Goal: Transaction & Acquisition: Obtain resource

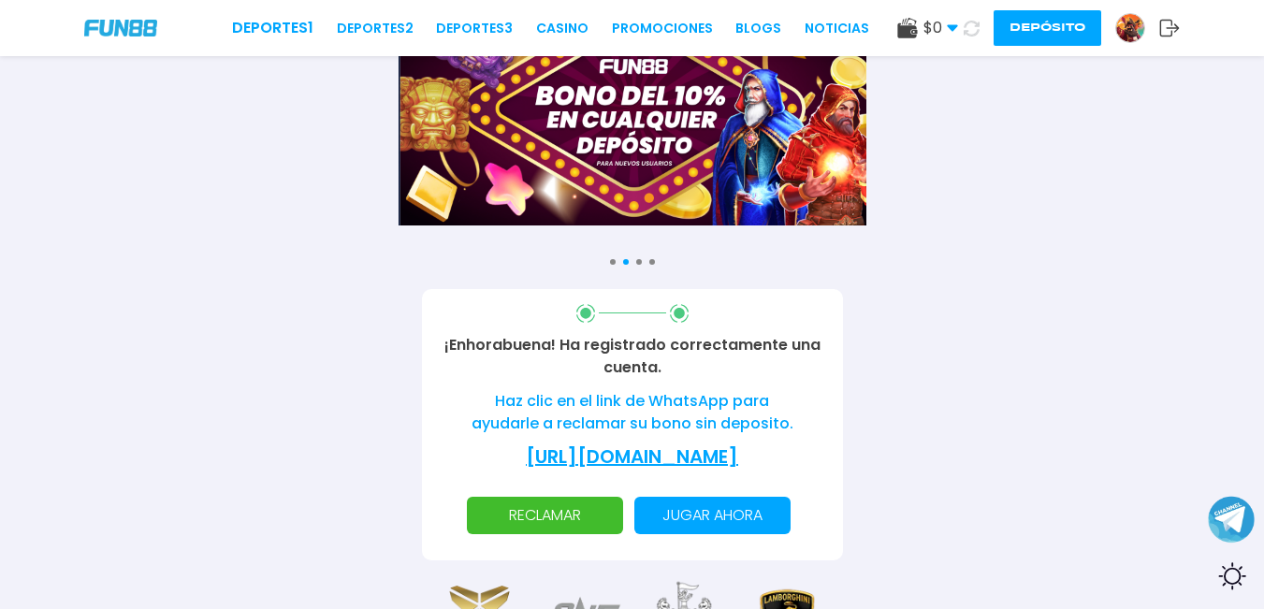
scroll to position [187, 0]
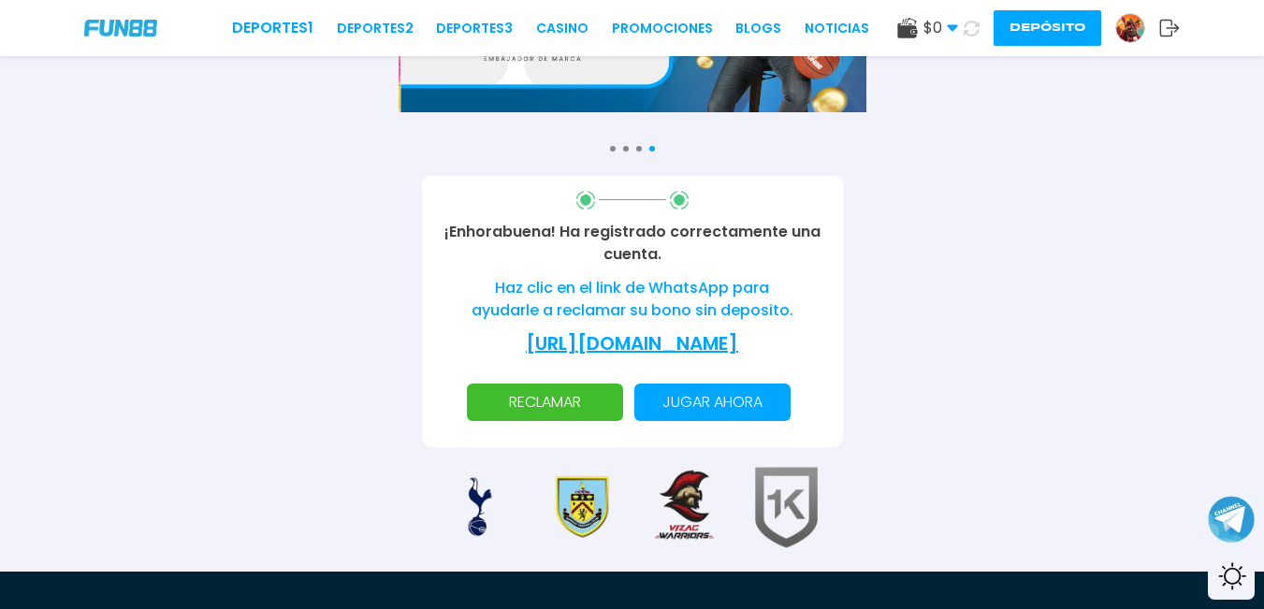
click at [557, 420] on p "RECLAMAR" at bounding box center [545, 402] width 134 height 37
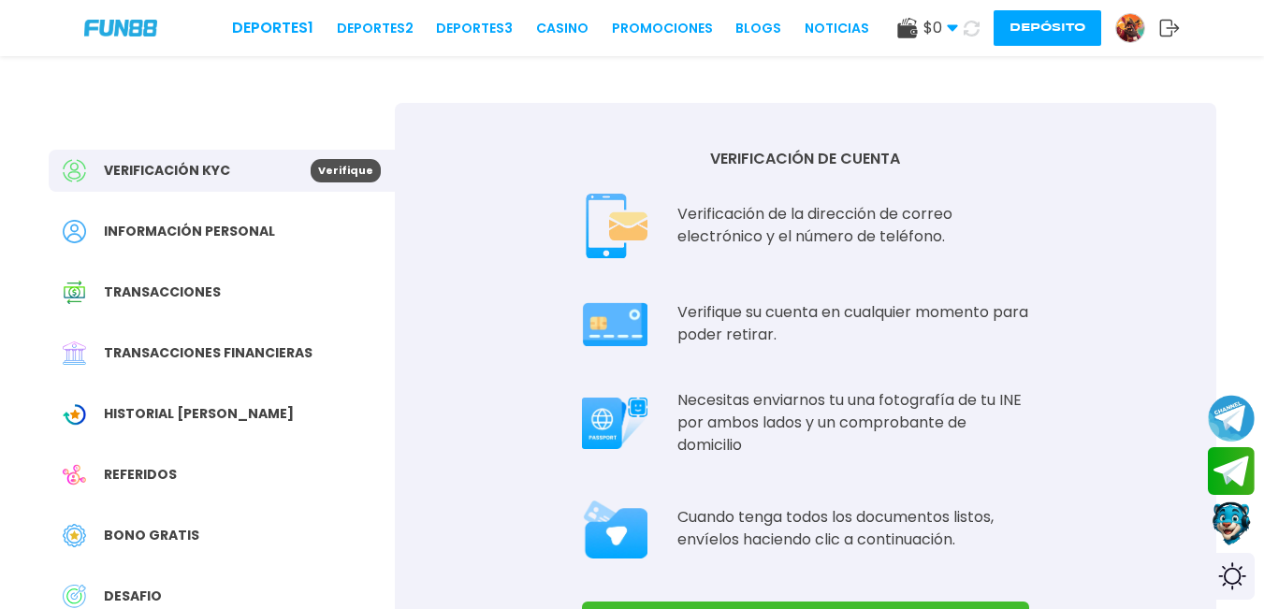
scroll to position [94, 0]
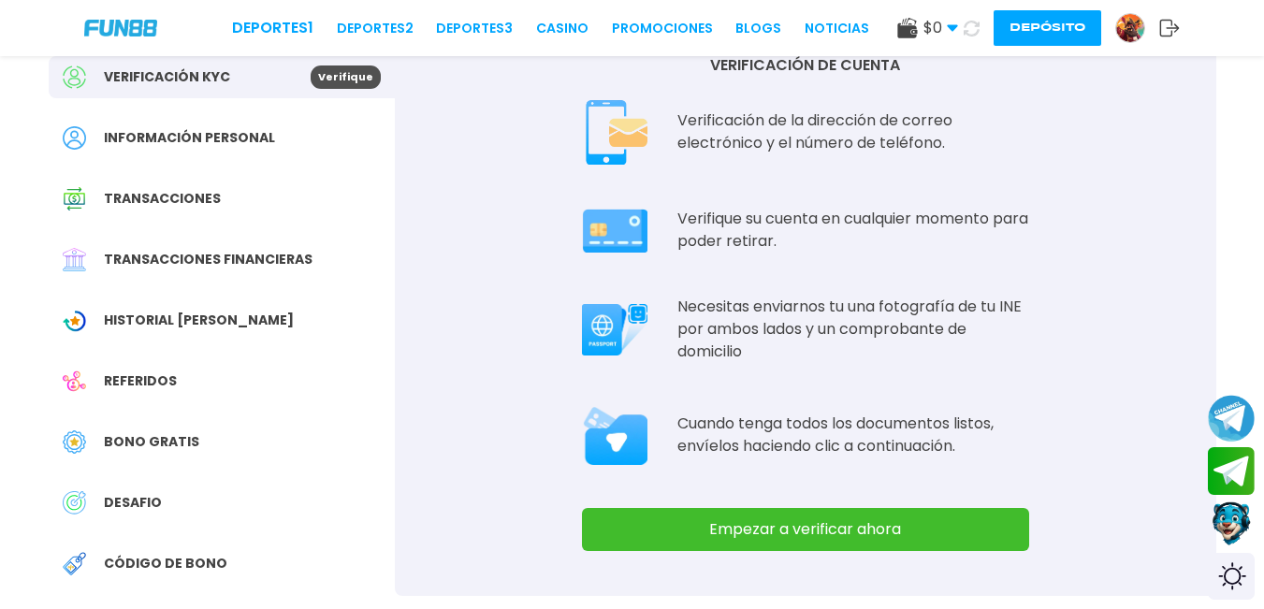
click at [1120, 28] on img at bounding box center [1130, 28] width 28 height 28
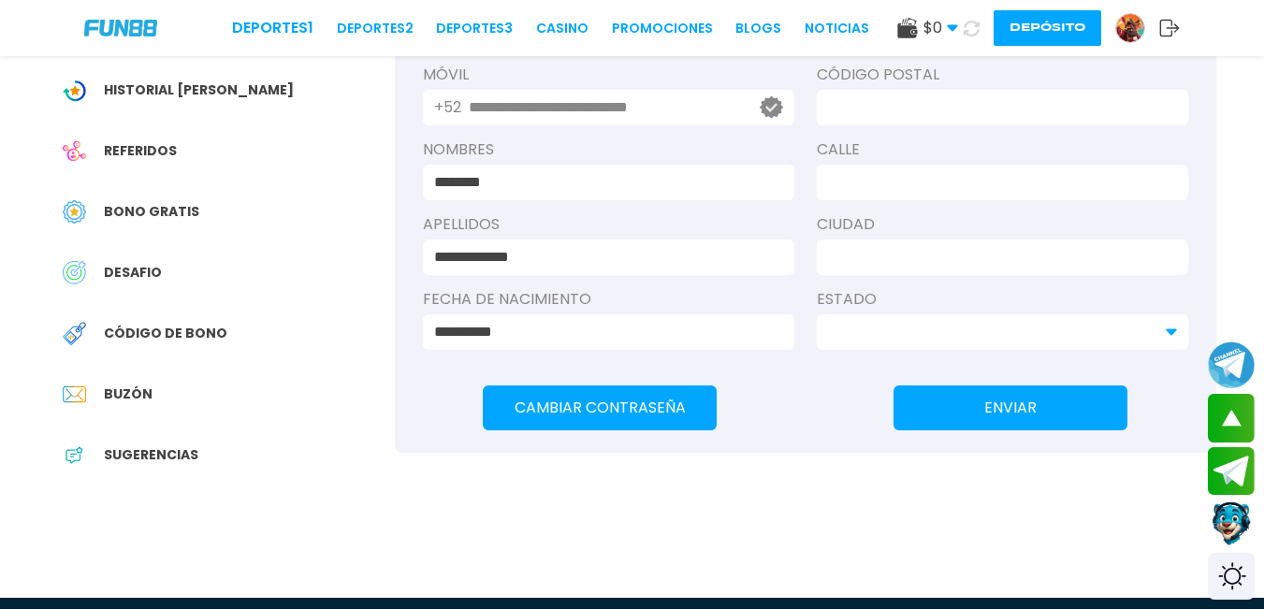
scroll to position [281, 0]
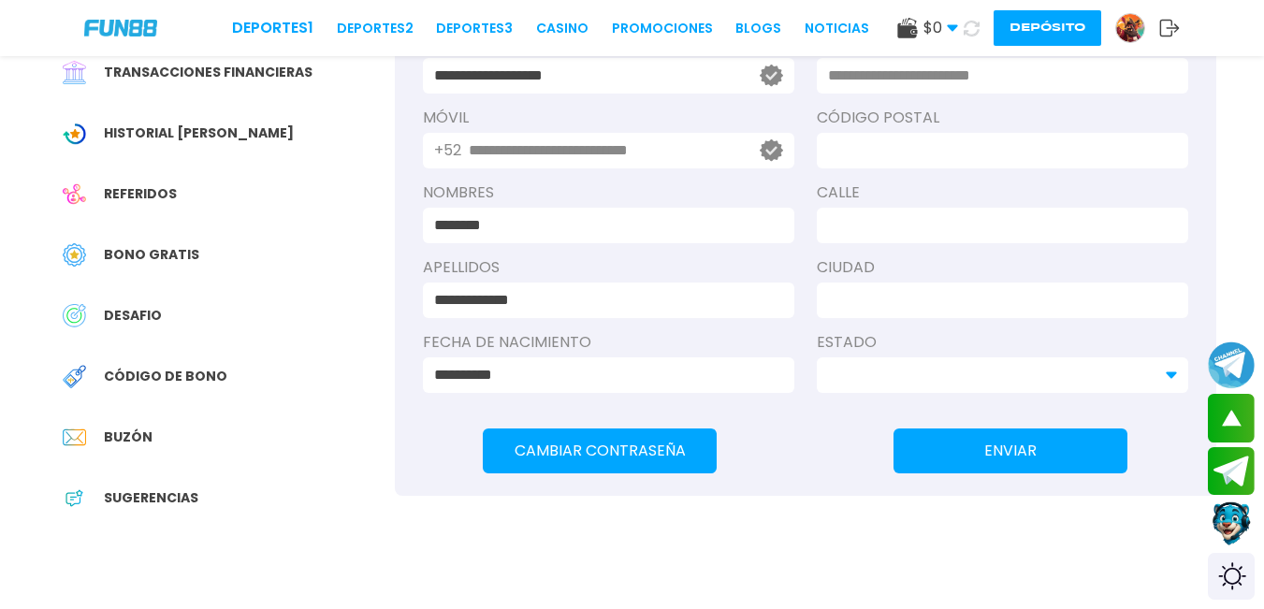
click at [175, 373] on span "Código de bono" at bounding box center [166, 377] width 124 height 20
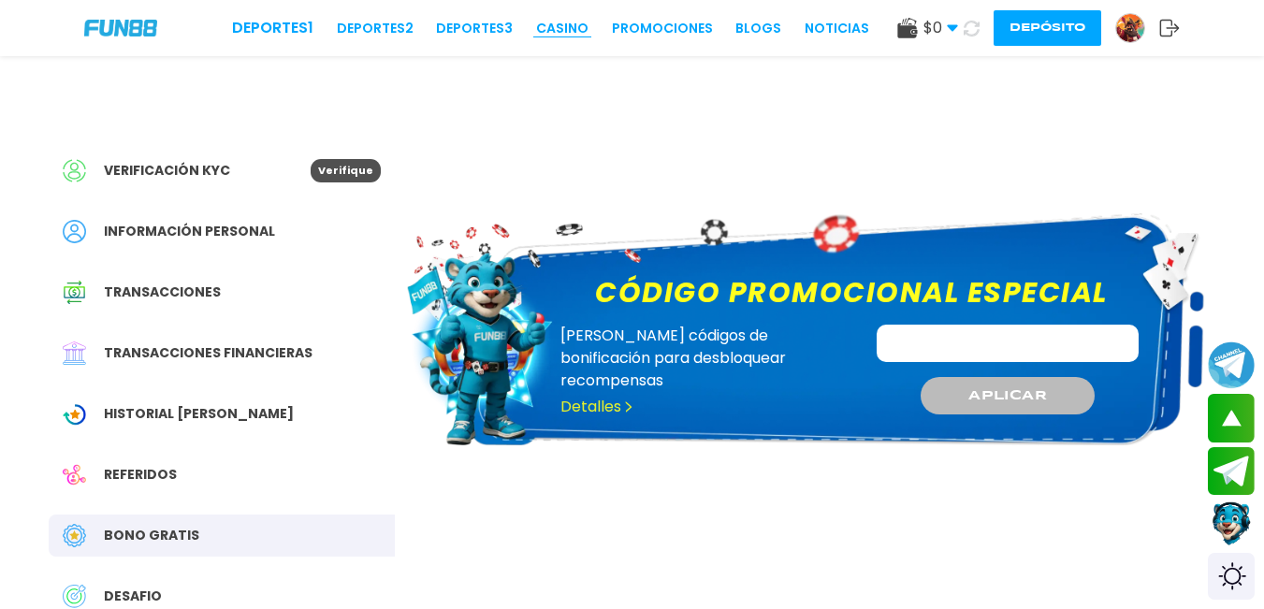
click at [576, 26] on link "CASINO" at bounding box center [562, 29] width 52 height 20
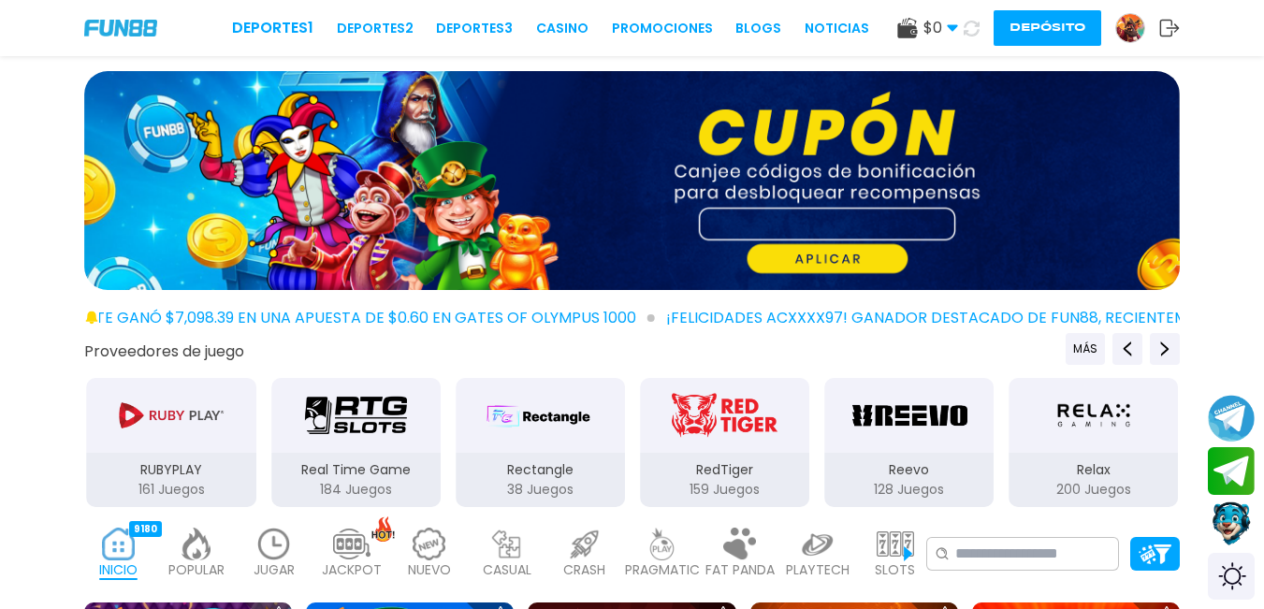
click at [1027, 22] on button "Depósito" at bounding box center [1048, 28] width 108 height 36
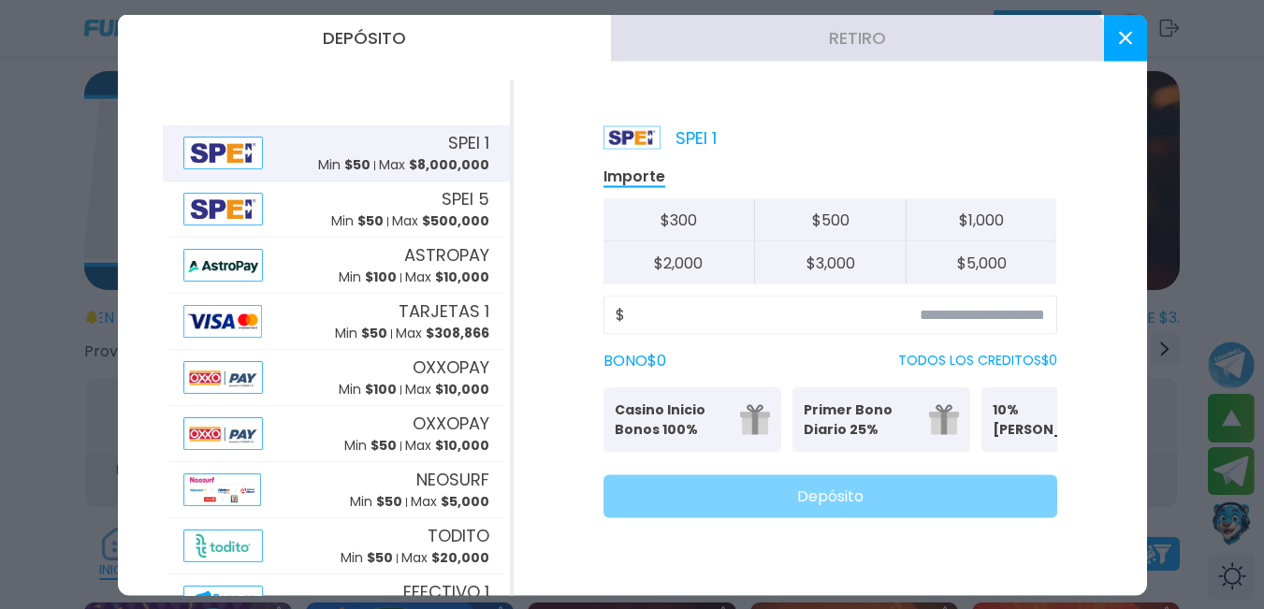
click at [1122, 35] on use at bounding box center [1124, 37] width 13 height 13
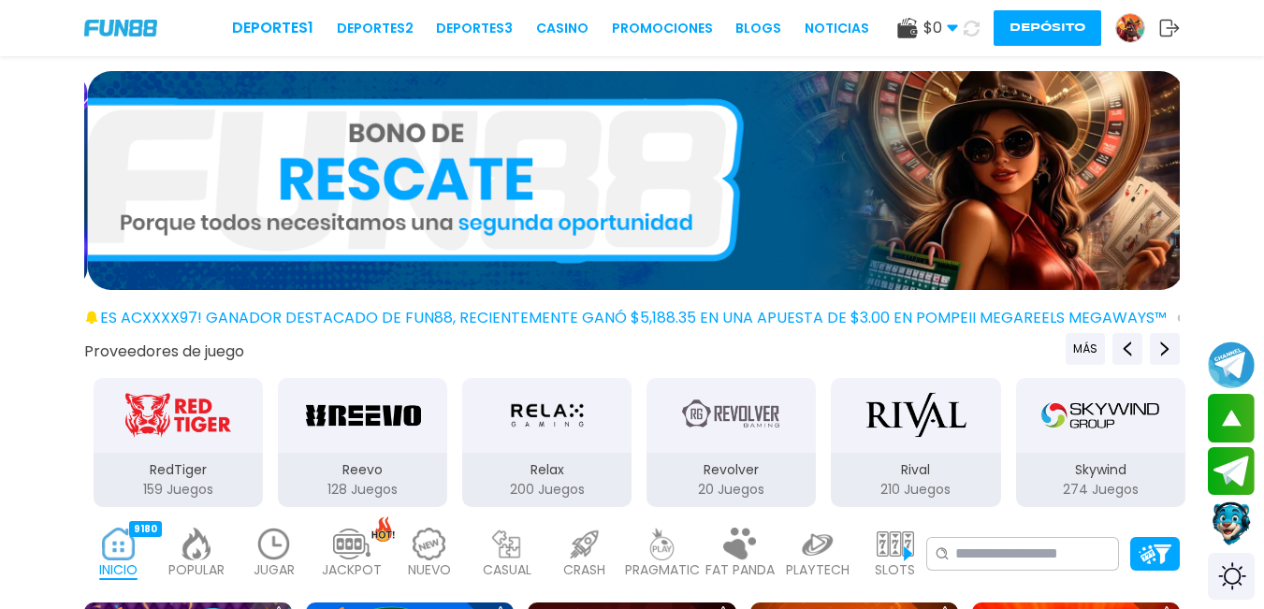
click at [1165, 25] on icon at bounding box center [1169, 28] width 21 height 19
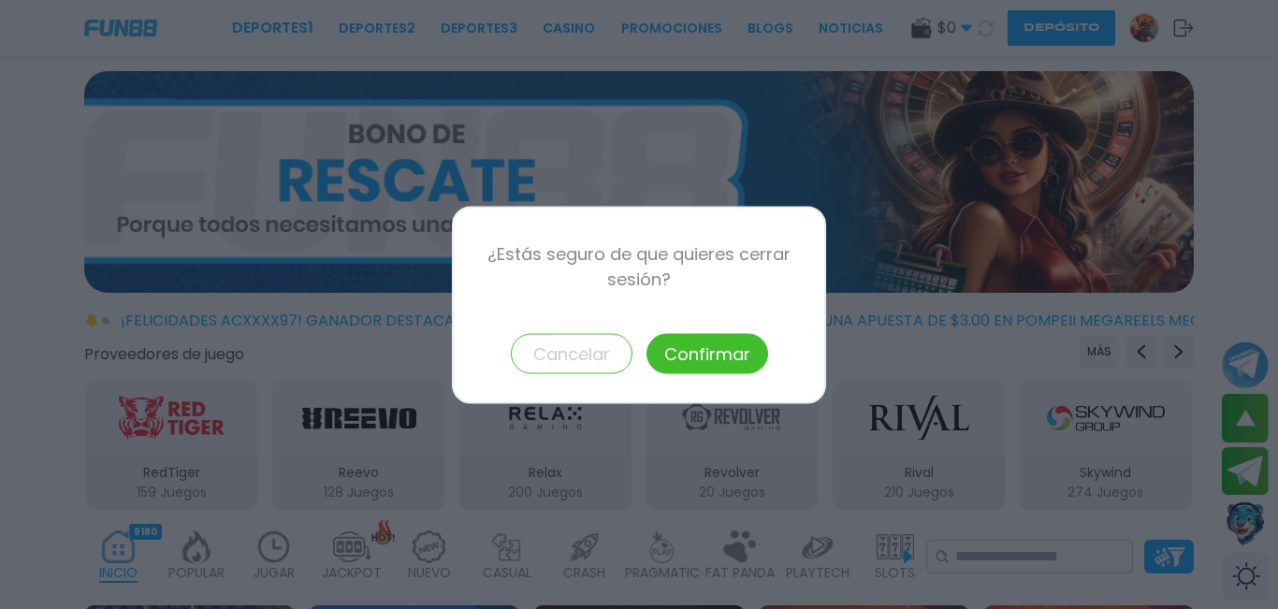
click at [734, 353] on button "Confirmar" at bounding box center [708, 353] width 122 height 40
